Goal: Task Accomplishment & Management: Manage account settings

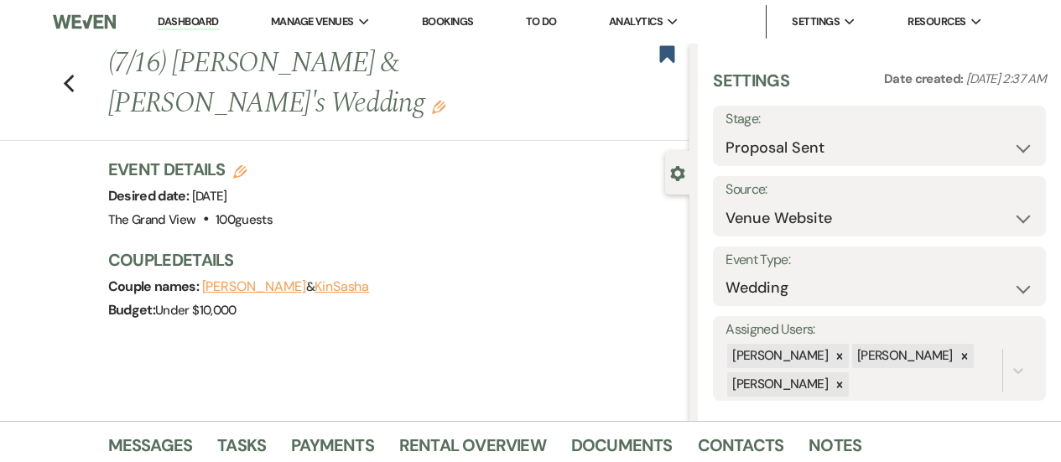
select select "6"
select select "5"
click at [203, 16] on link "Dashboard" at bounding box center [188, 22] width 60 height 16
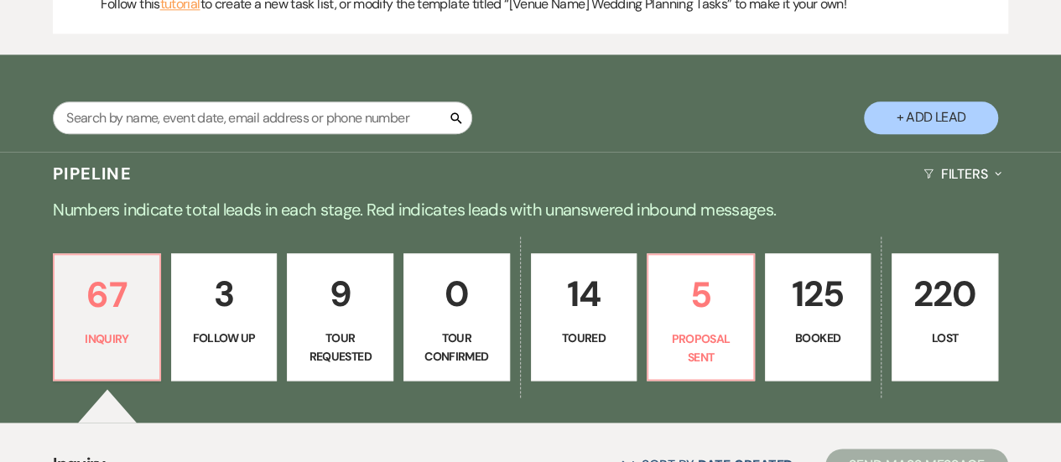
scroll to position [958, 0]
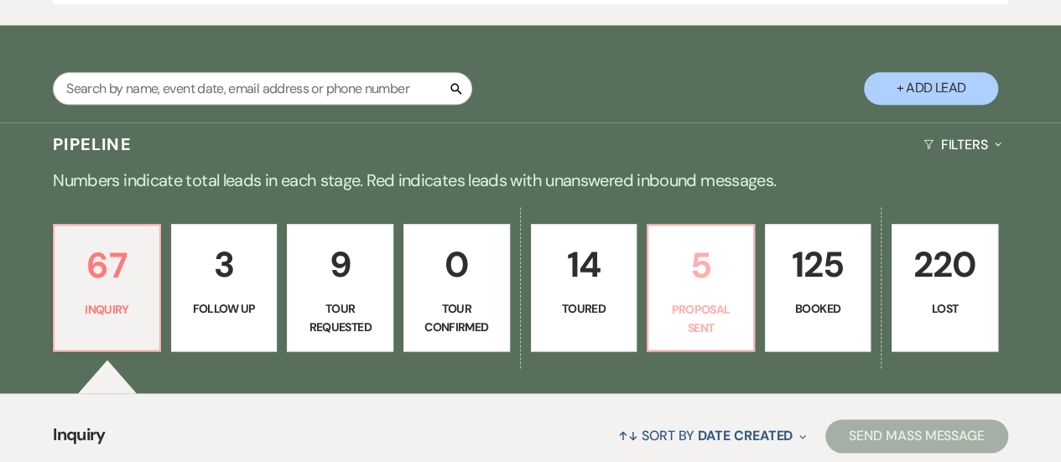
click at [718, 338] on p "Proposal Sent" at bounding box center [701, 319] width 85 height 38
select select "6"
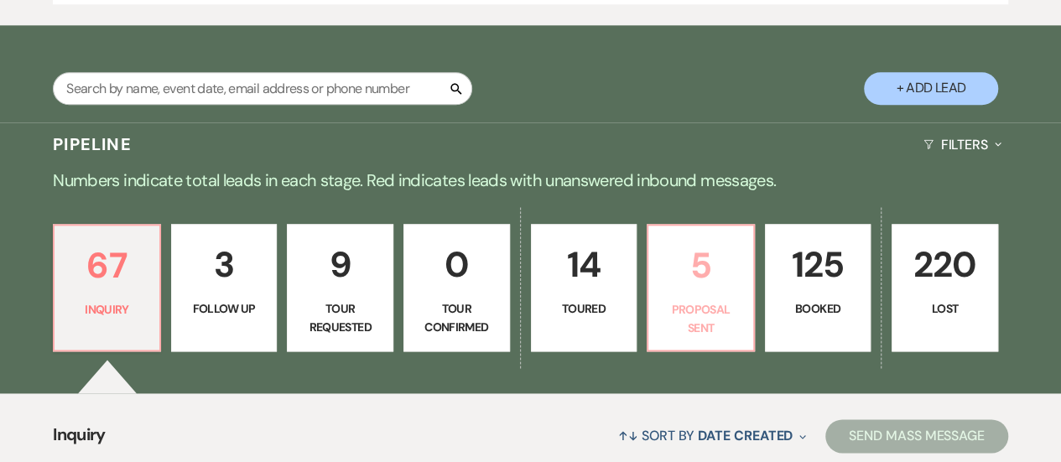
select select "6"
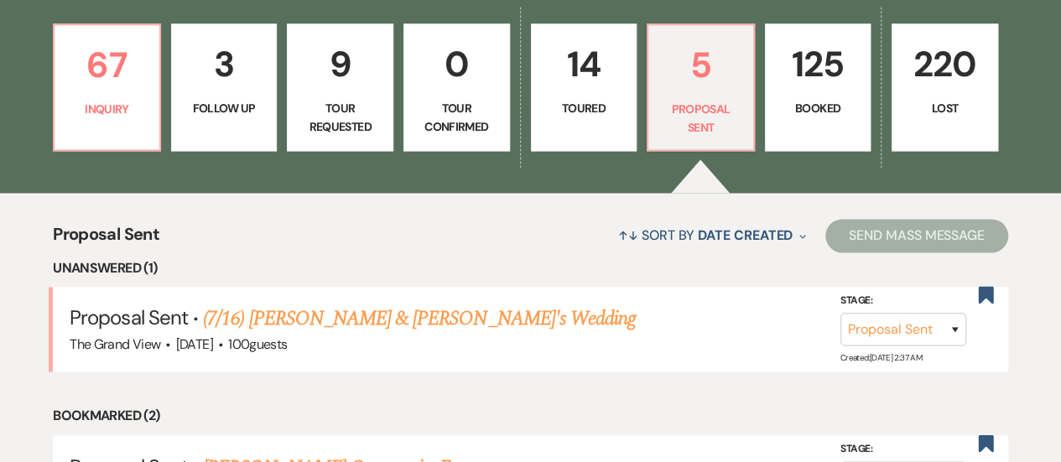
scroll to position [1155, 0]
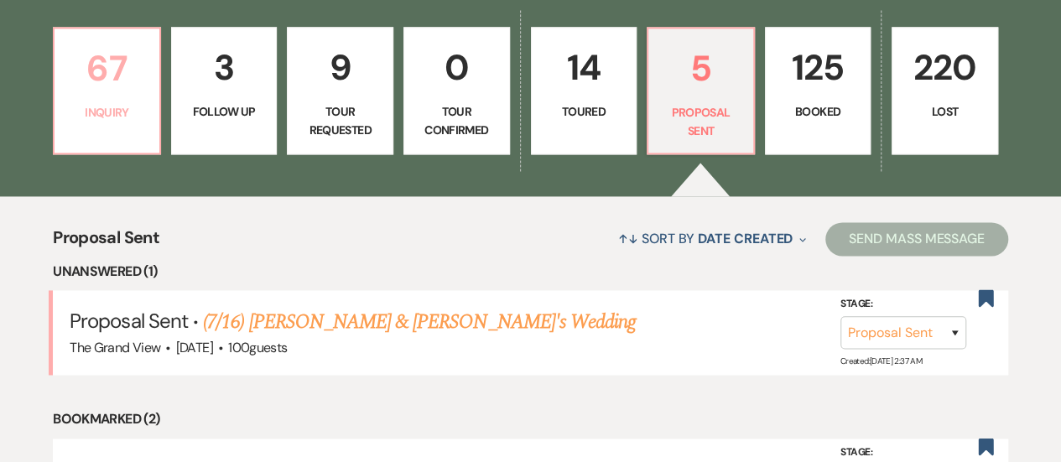
click at [121, 119] on link "67 Inquiry" at bounding box center [107, 91] width 108 height 128
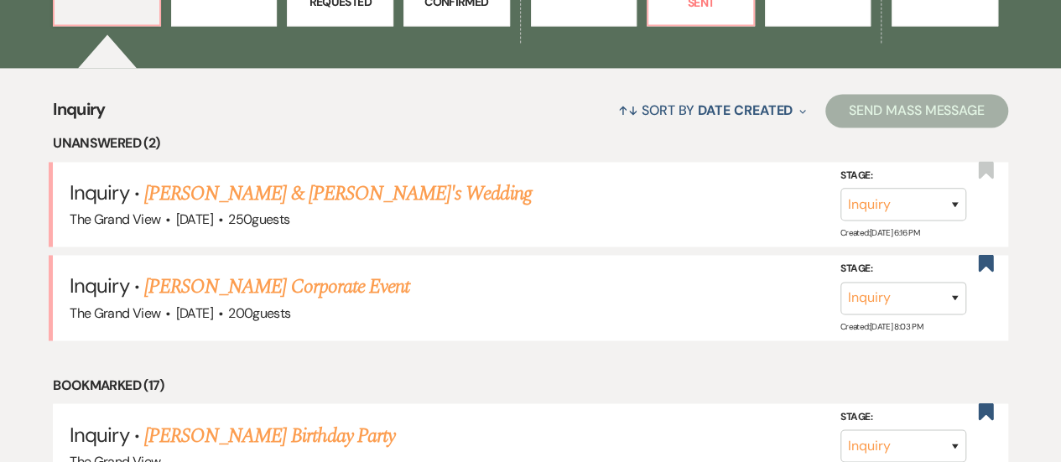
scroll to position [1295, 0]
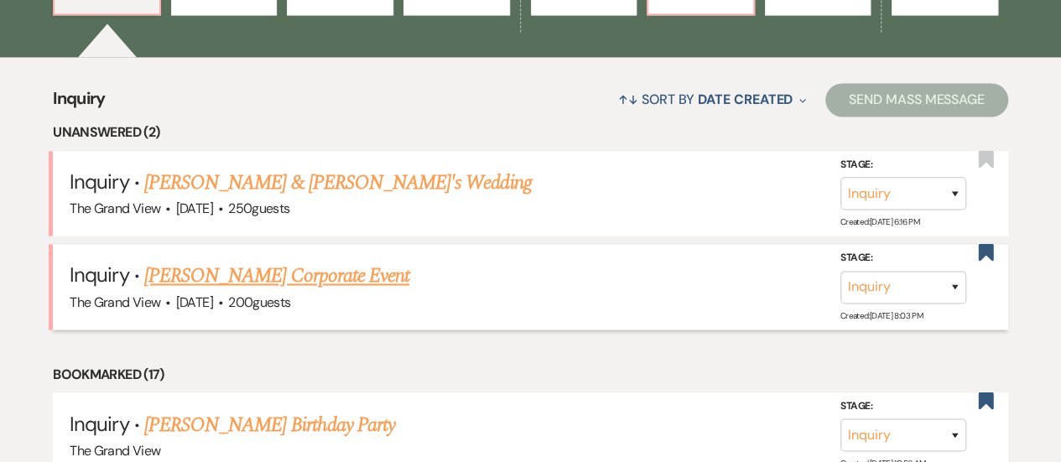
click at [257, 283] on link "[PERSON_NAME] Corporate Event" at bounding box center [276, 276] width 265 height 30
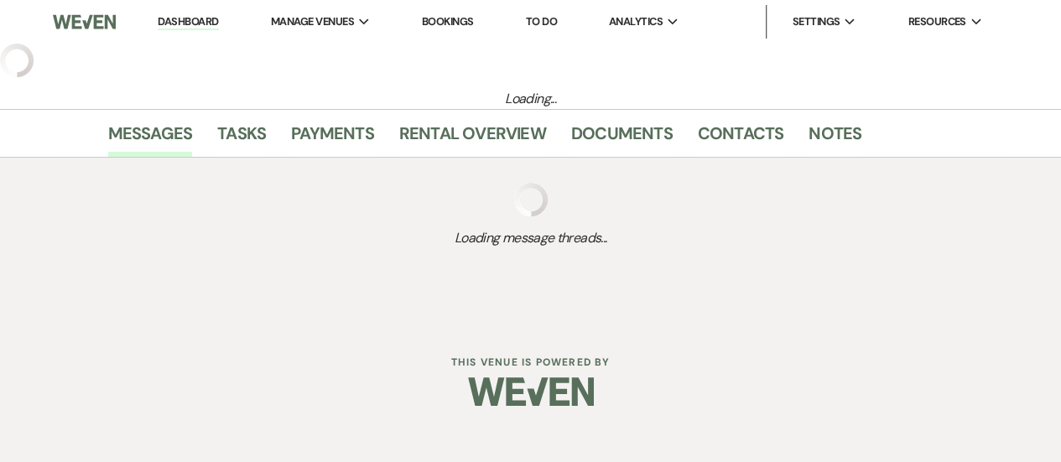
select select "5"
select select "9"
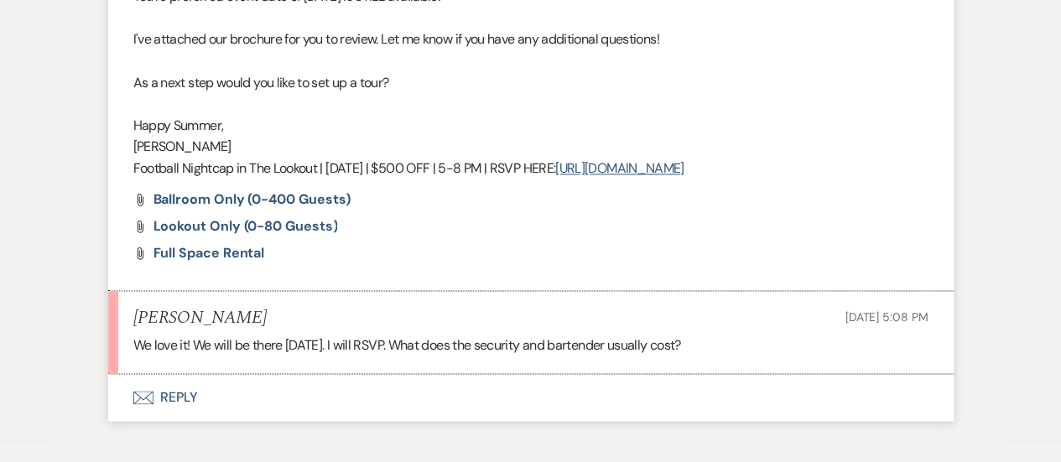
scroll to position [1136, 0]
click at [176, 394] on button "Envelope Reply" at bounding box center [531, 396] width 846 height 47
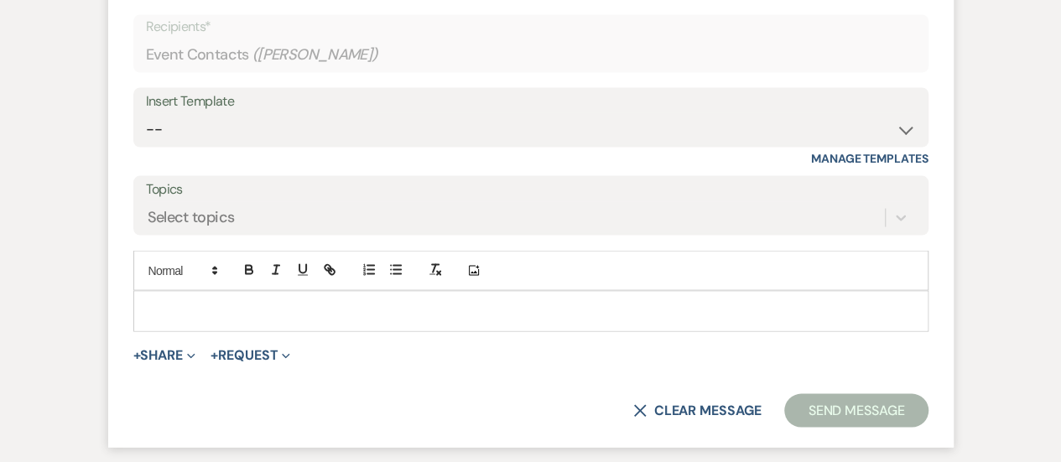
scroll to position [1569, 0]
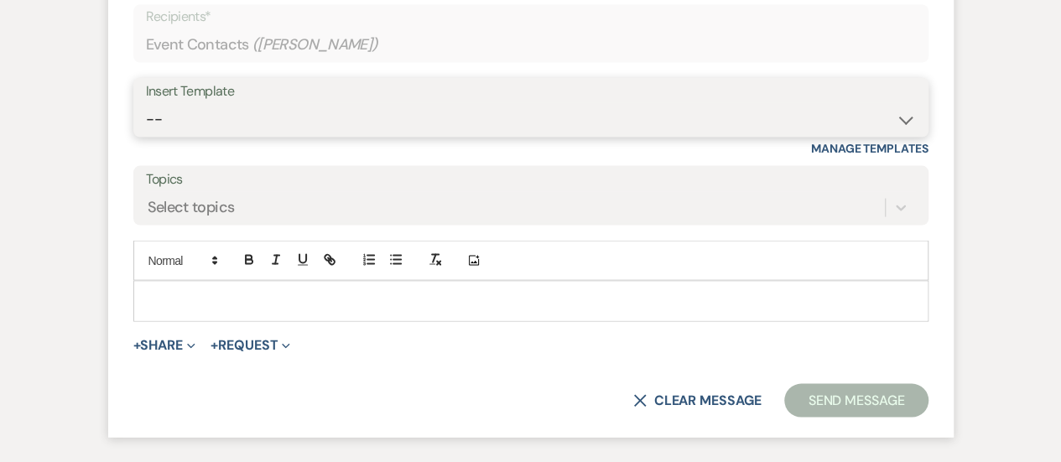
click at [236, 103] on select "-- Weven Planning Portal Introduction (Booked Events) Initial Inquiry Response …" at bounding box center [531, 118] width 770 height 33
select select "5215"
click at [146, 102] on select "-- Weven Planning Portal Introduction (Booked Events) Initial Inquiry Response …" at bounding box center [531, 118] width 770 height 33
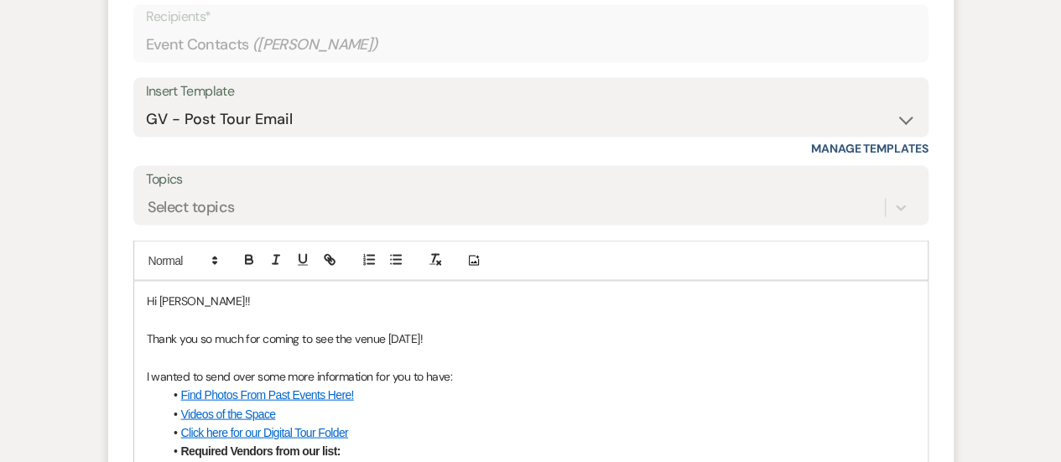
click at [462, 373] on p "I wanted to send over some more information for you to have:" at bounding box center [531, 376] width 769 height 18
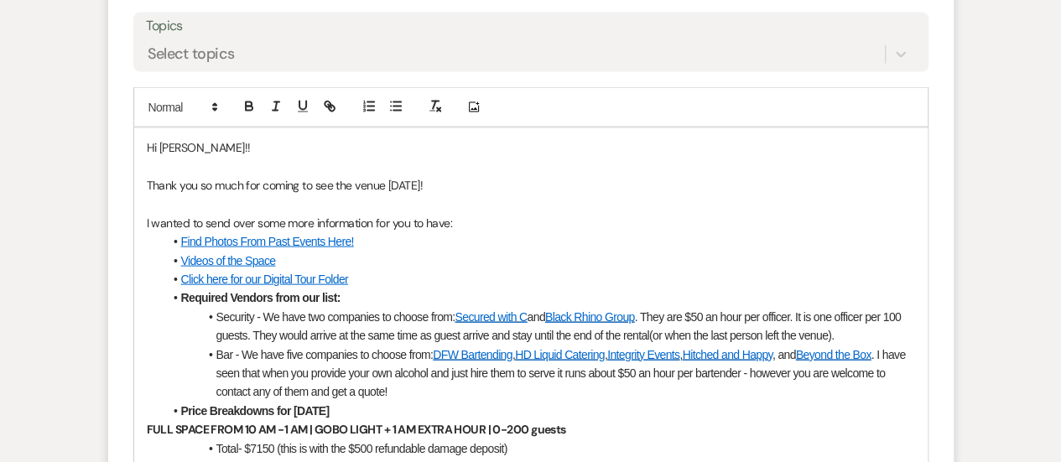
scroll to position [1731, 0]
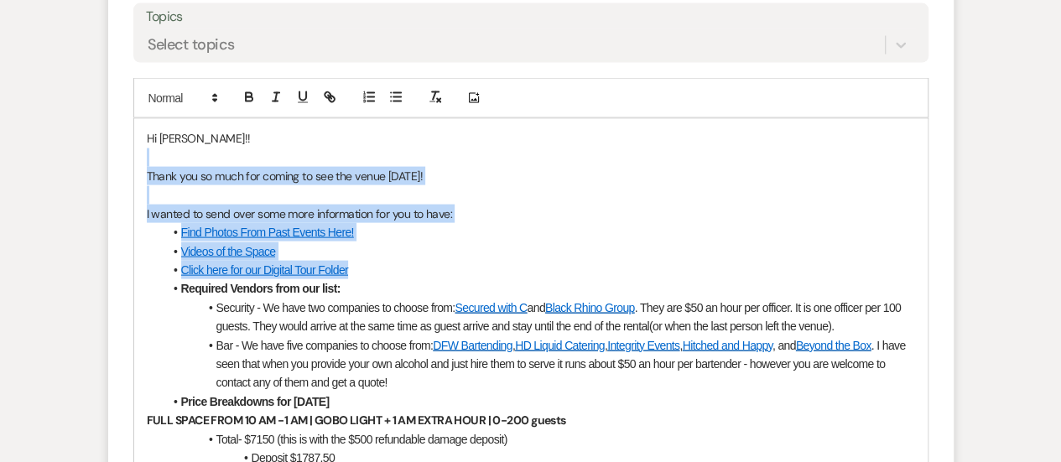
drag, startPoint x: 362, startPoint y: 269, endPoint x: 146, endPoint y: 149, distance: 247.9
click at [146, 149] on div "Hi [PERSON_NAME]!! Thank you so much for coming to see the venue [DATE]! I want…" at bounding box center [531, 345] width 794 height 452
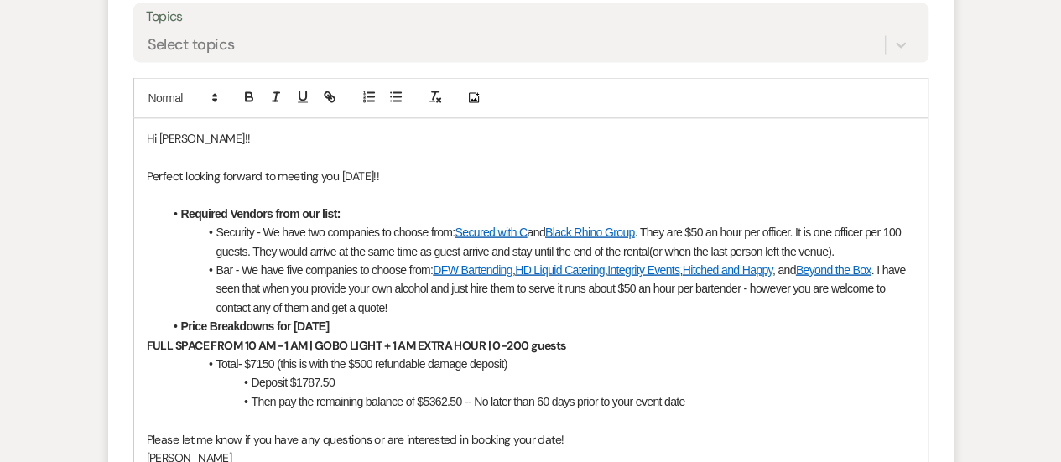
scroll to position [1835, 0]
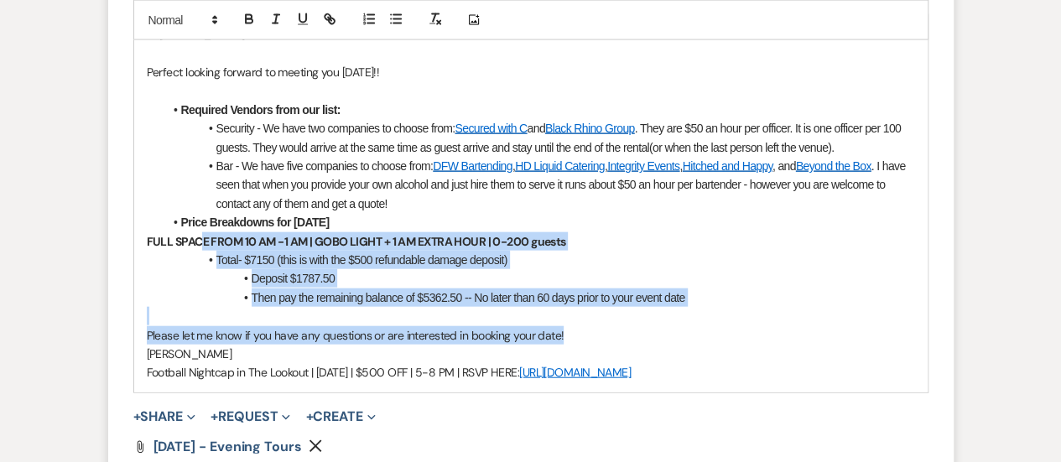
drag, startPoint x: 576, startPoint y: 331, endPoint x: 166, endPoint y: 231, distance: 421.5
click at [166, 231] on div "Hi [PERSON_NAME]!! Perfect looking forward to meeting you [DATE]!! Required Ven…" at bounding box center [531, 203] width 794 height 377
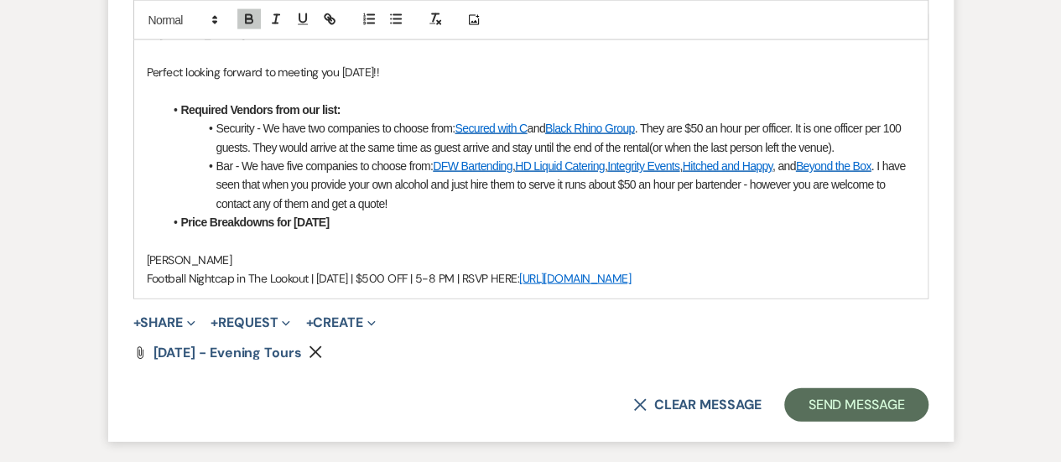
drag, startPoint x: 356, startPoint y: 221, endPoint x: 151, endPoint y: 222, distance: 204.7
click at [151, 222] on div "Hi [PERSON_NAME]!! Perfect looking forward to meeting you [DATE]!! Required Ven…" at bounding box center [531, 156] width 794 height 283
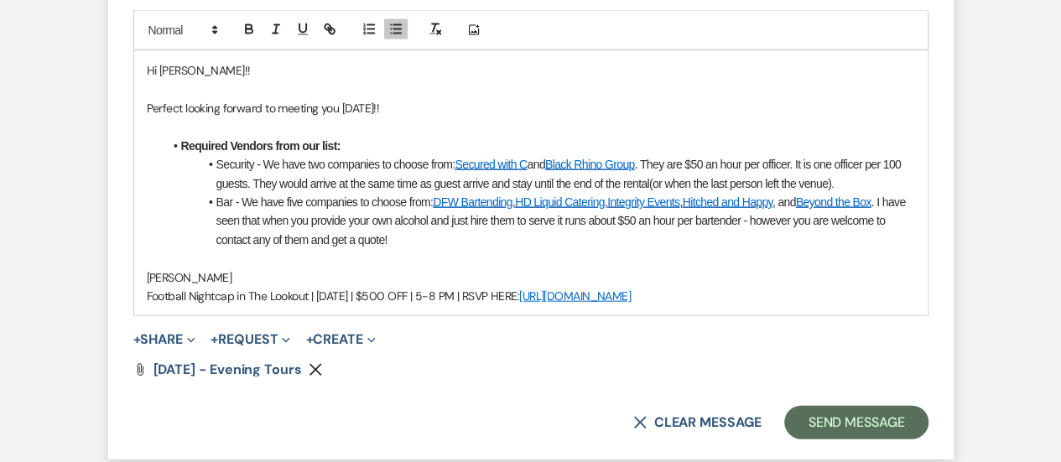
scroll to position [1797, 0]
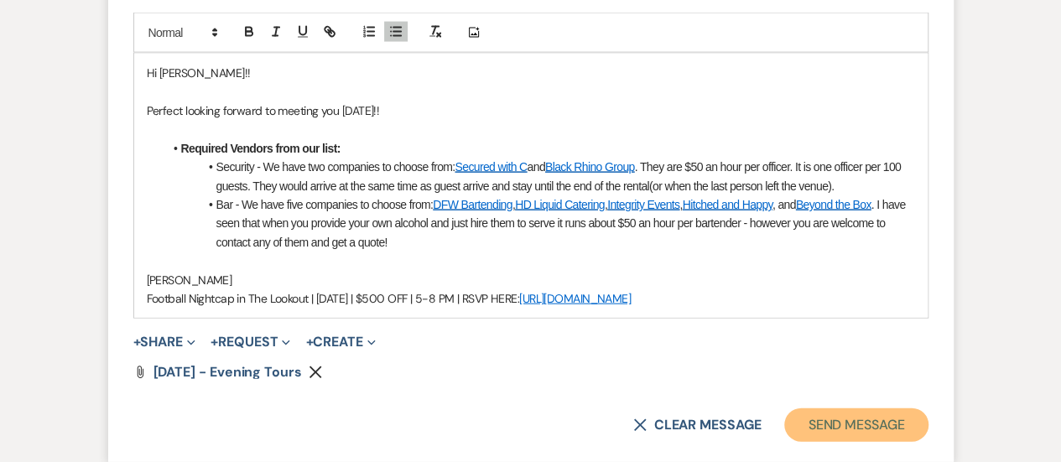
click at [832, 420] on button "Send Message" at bounding box center [856, 426] width 143 height 34
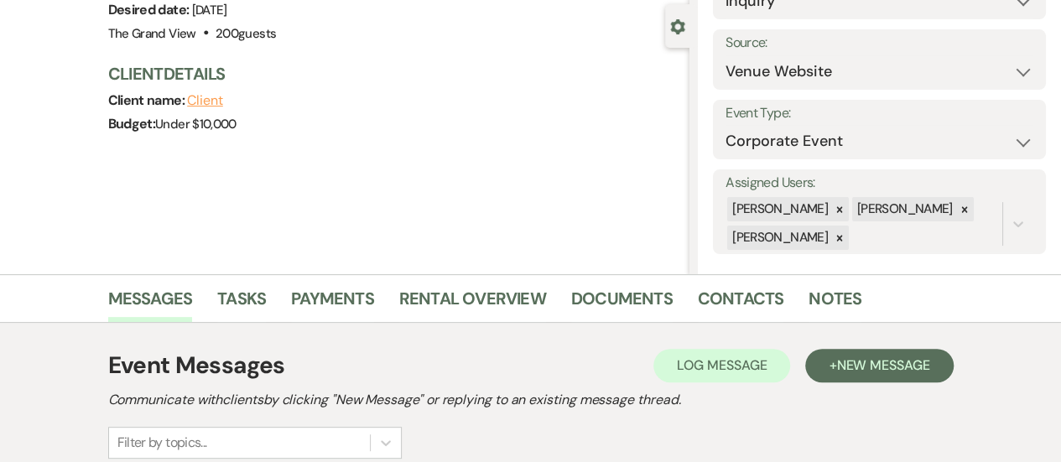
scroll to position [0, 0]
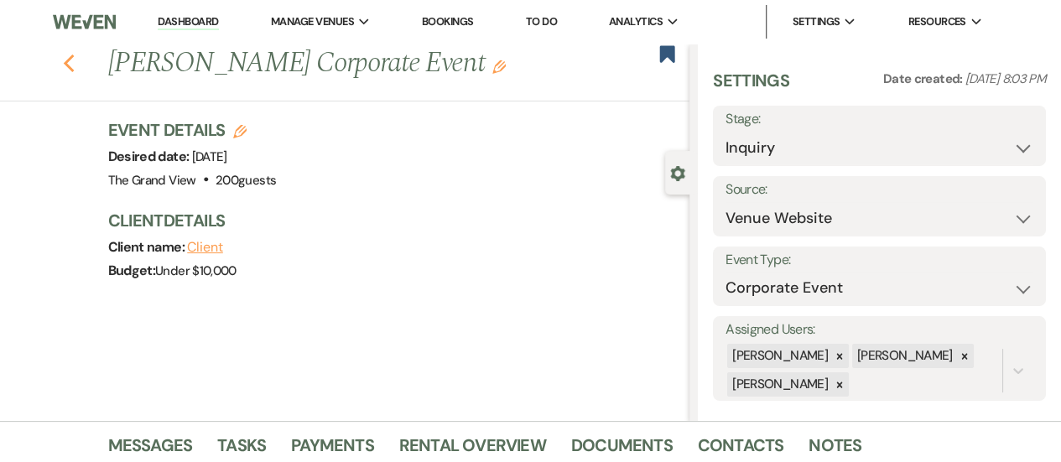
click at [76, 64] on icon "Previous" at bounding box center [69, 64] width 13 height 20
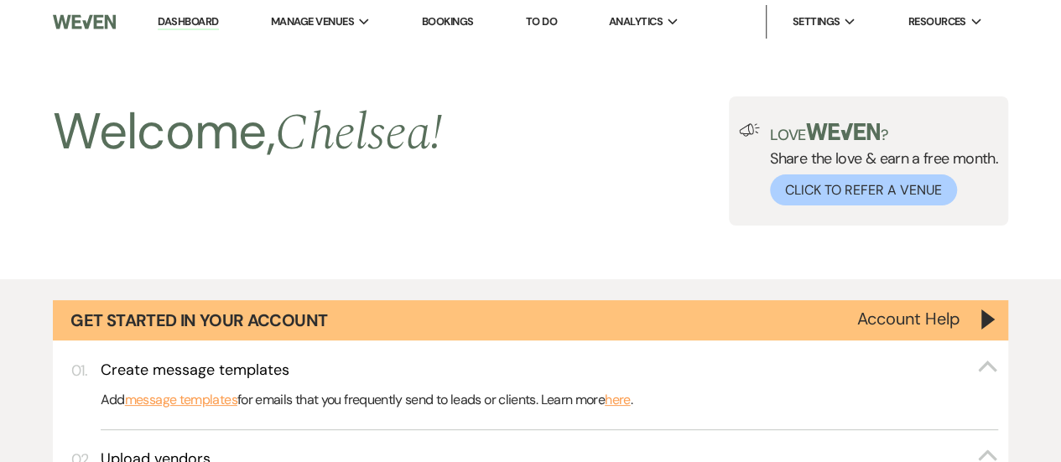
scroll to position [1295, 0]
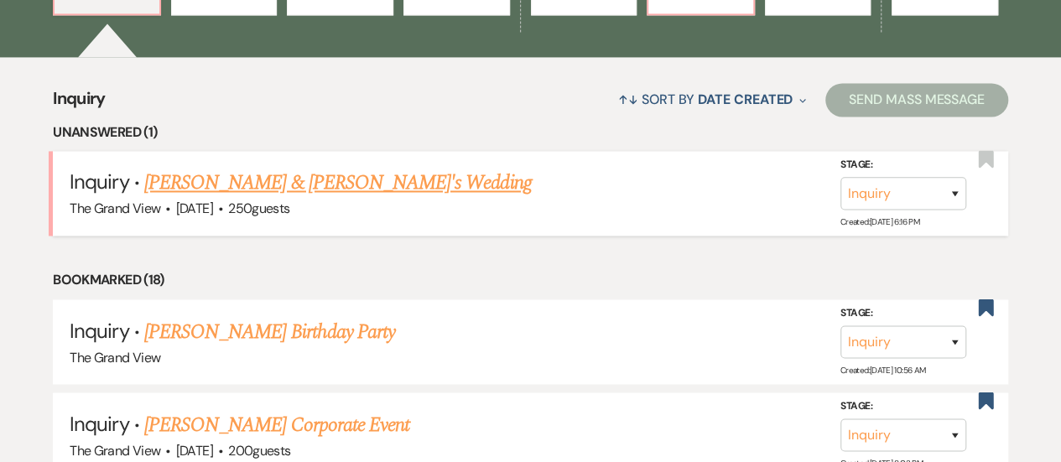
click at [223, 210] on span "·" at bounding box center [220, 210] width 5 height 0
click at [231, 198] on link "[PERSON_NAME] & [PERSON_NAME]'s Wedding" at bounding box center [338, 183] width 388 height 30
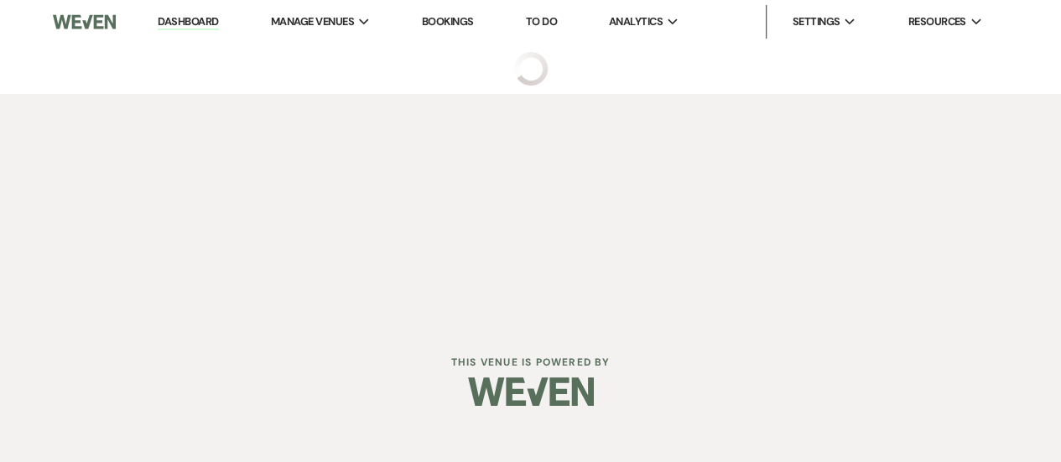
select select "5"
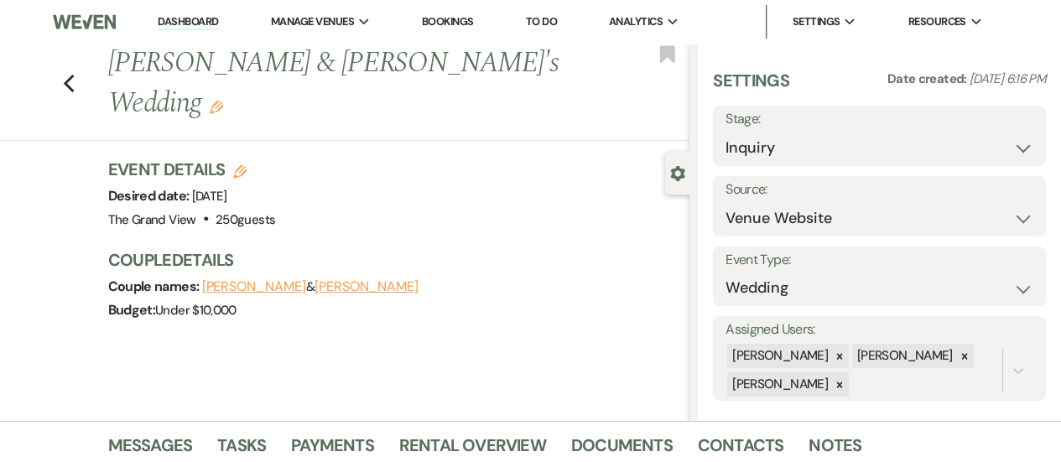
click at [207, 27] on link "Dashboard" at bounding box center [188, 22] width 60 height 16
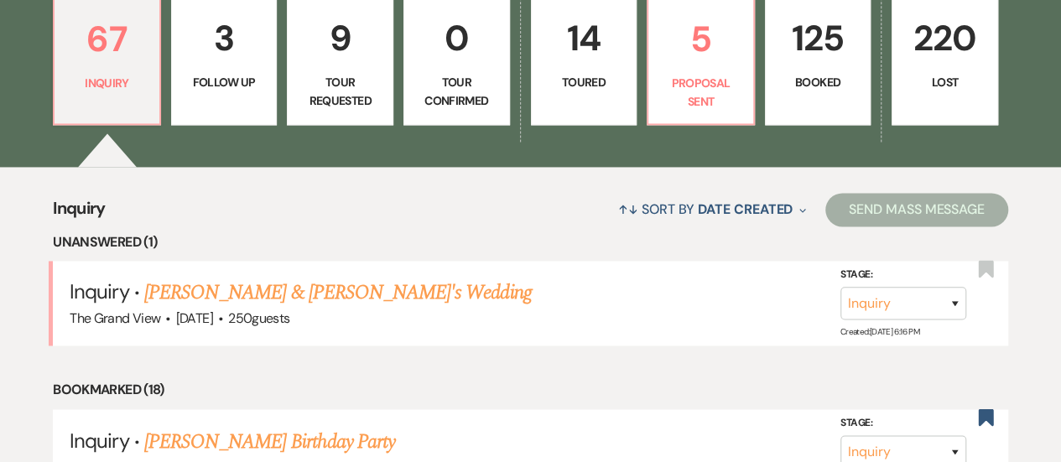
scroll to position [1163, 0]
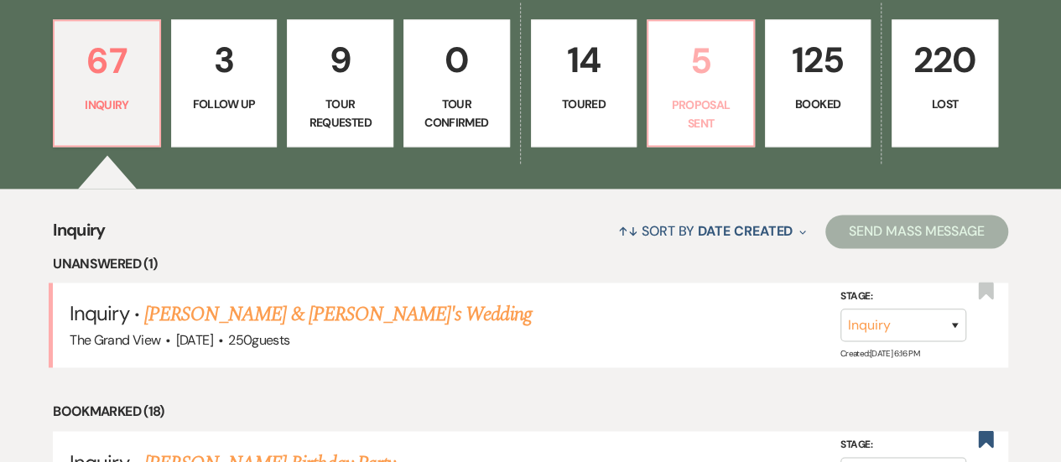
click at [712, 133] on p "Proposal Sent" at bounding box center [701, 115] width 85 height 38
select select "6"
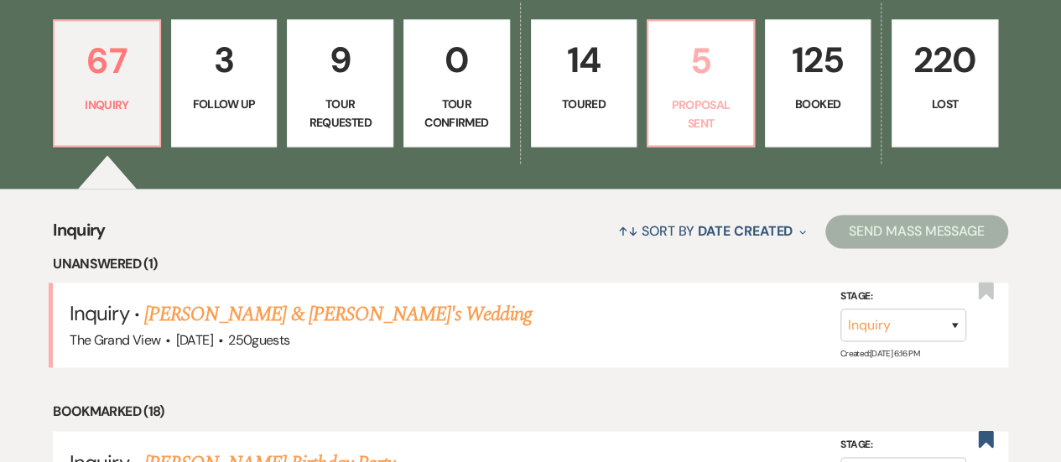
select select "6"
